Goal: Ask a question

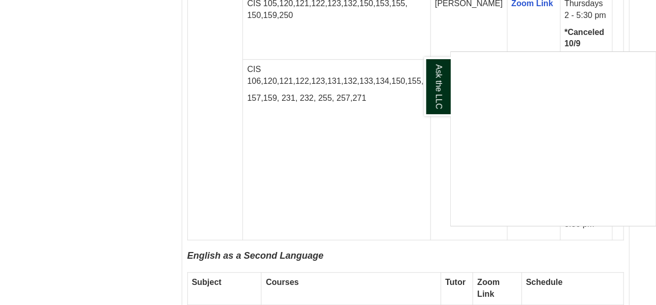
scroll to position [1543, 0]
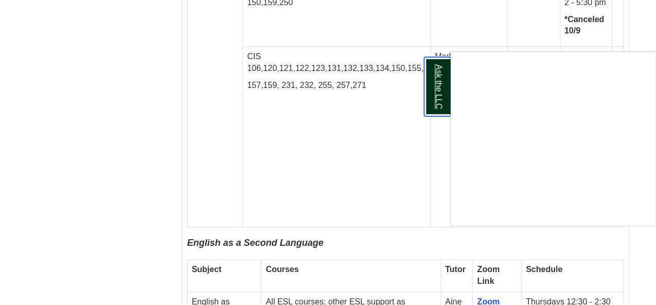
click at [433, 82] on link "Ask the LLC" at bounding box center [437, 86] width 27 height 59
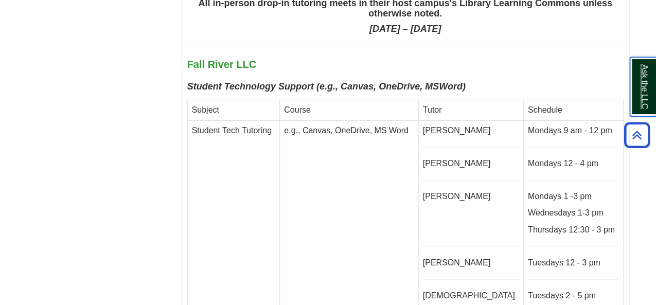
scroll to position [2571, 0]
click at [329, 161] on td "e.g., Canvas, OneDrive, MS Word" at bounding box center [349, 224] width 138 height 208
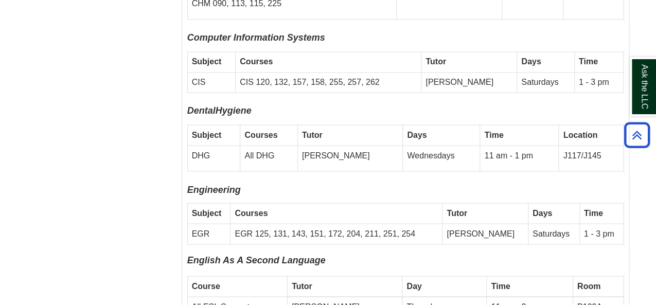
scroll to position [3343, 0]
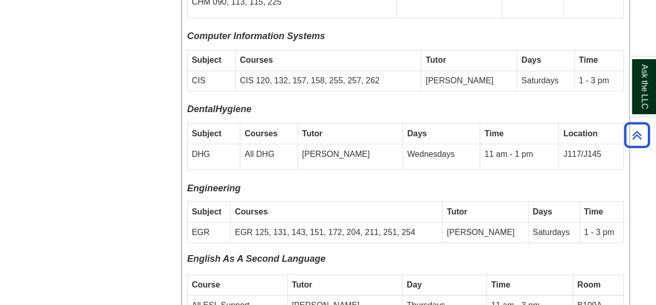
click at [277, 202] on td "Courses" at bounding box center [336, 212] width 212 height 21
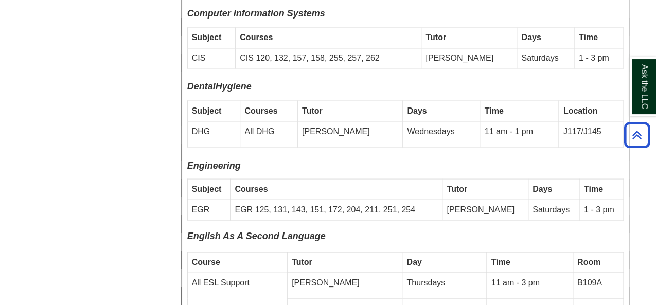
scroll to position [3368, 0]
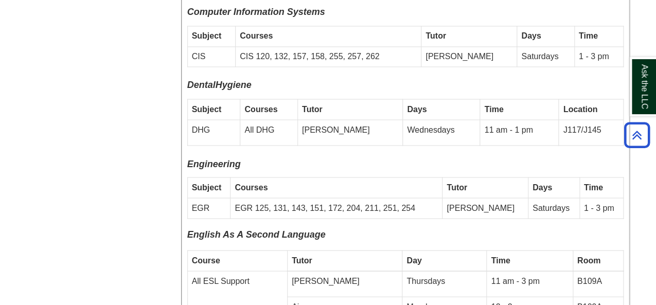
click at [540, 198] on td "Saturdays" at bounding box center [553, 208] width 51 height 21
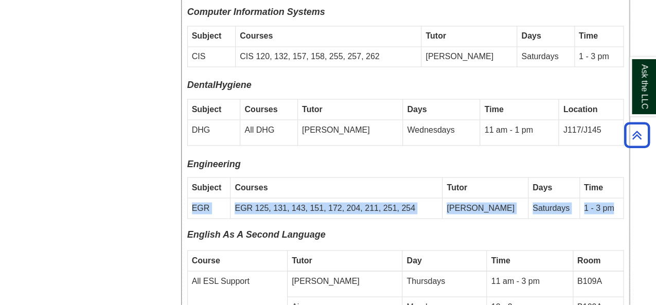
drag, startPoint x: 612, startPoint y: 149, endPoint x: 191, endPoint y: 153, distance: 421.1
click at [191, 198] on tr "EGR EGR 125, 131, 143, 151, 172, 204, 211, 251, 254 [PERSON_NAME] Saturdays 1 -…" at bounding box center [405, 208] width 436 height 21
click at [217, 198] on td "EGR" at bounding box center [208, 208] width 43 height 21
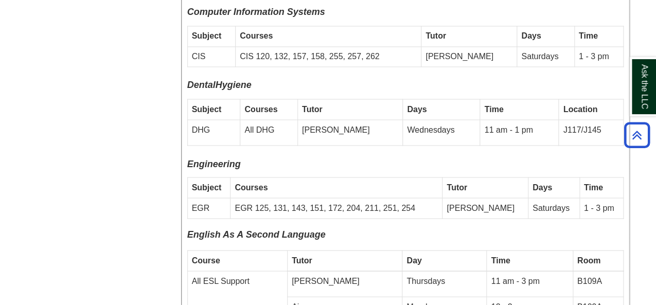
click at [288, 198] on td "EGR 125, 131, 143, 151, 172, 204, 211, 251, 254" at bounding box center [336, 208] width 212 height 21
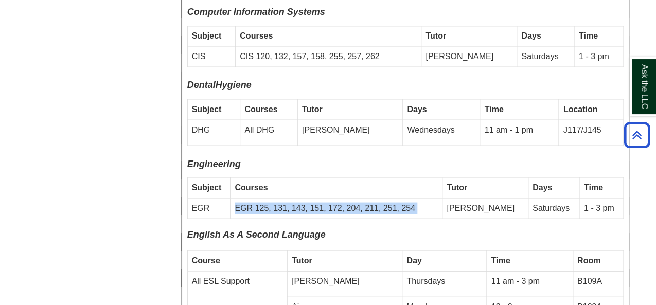
click at [288, 198] on td "EGR 125, 131, 143, 151, 172, 204, 211, 251, 254" at bounding box center [336, 208] width 212 height 21
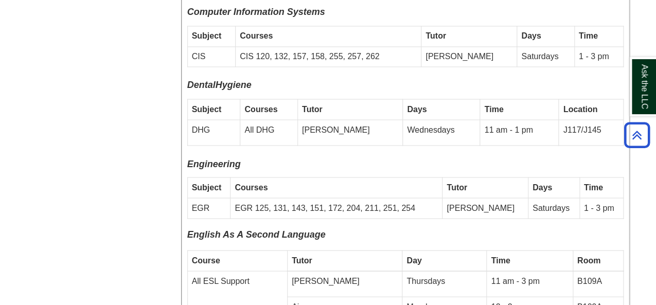
click at [267, 183] on strong "Courses" at bounding box center [250, 187] width 33 height 9
drag, startPoint x: 187, startPoint y: 104, endPoint x: 406, endPoint y: 133, distance: 220.9
click at [406, 177] on td "Courses" at bounding box center [336, 187] width 212 height 21
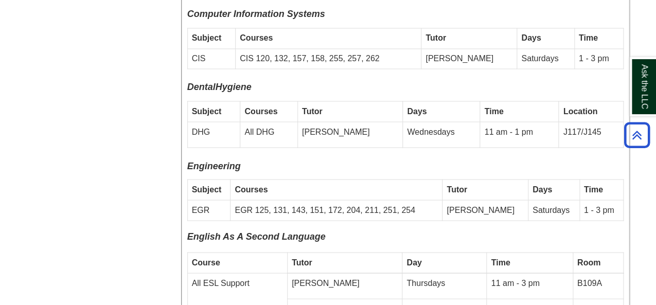
scroll to position [3366, 0]
click at [457, 157] on p "Engineering" at bounding box center [405, 165] width 436 height 16
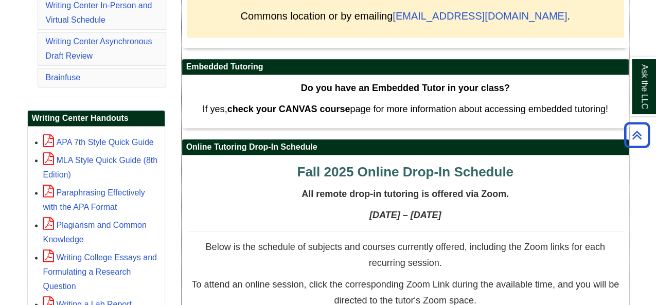
scroll to position [0, 0]
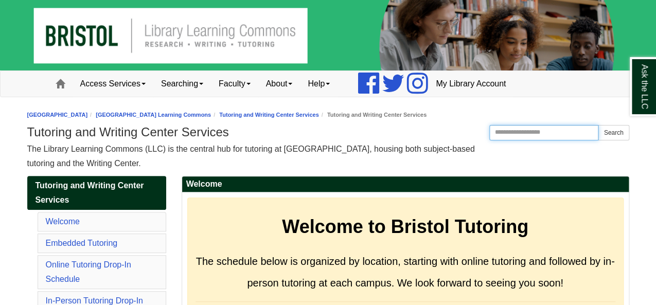
click at [524, 132] on input "Search the Website" at bounding box center [544, 132] width 110 height 15
type input "*"
type input "***"
click at [598, 125] on button "Search" at bounding box center [613, 132] width 31 height 15
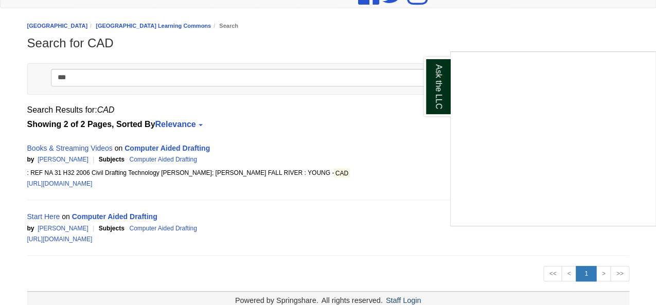
scroll to position [105, 0]
